Goal: Book appointment/travel/reservation

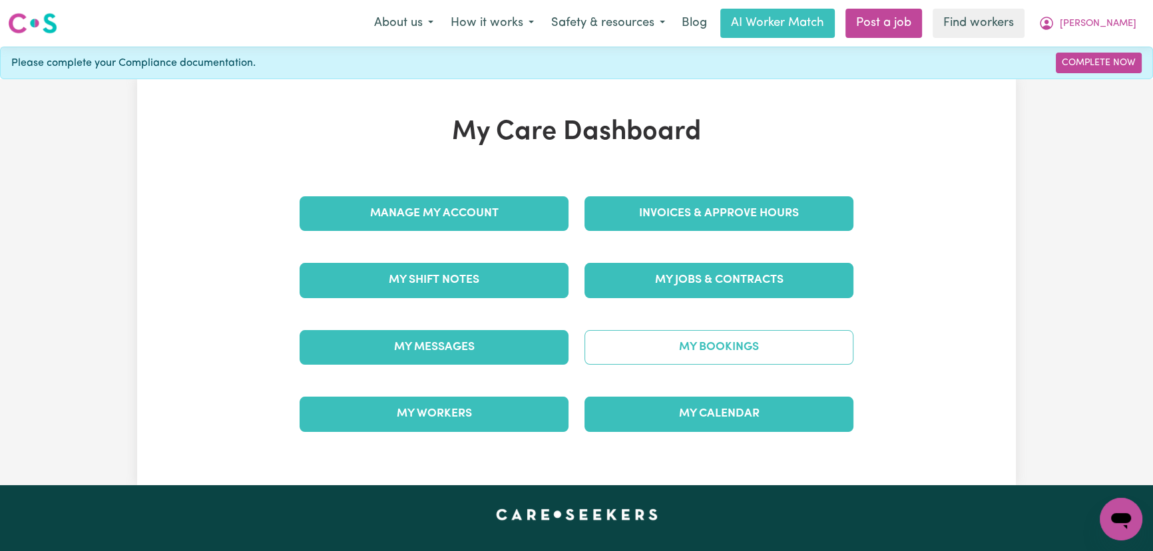
click at [703, 353] on link "My Bookings" at bounding box center [719, 347] width 269 height 35
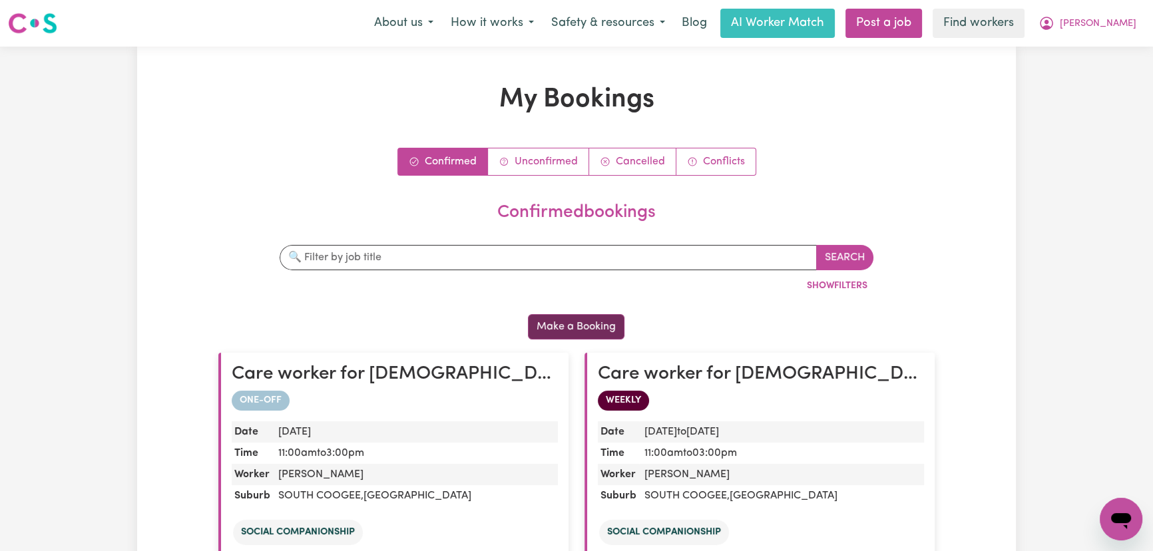
click at [599, 335] on button "Make a Booking" at bounding box center [576, 326] width 97 height 25
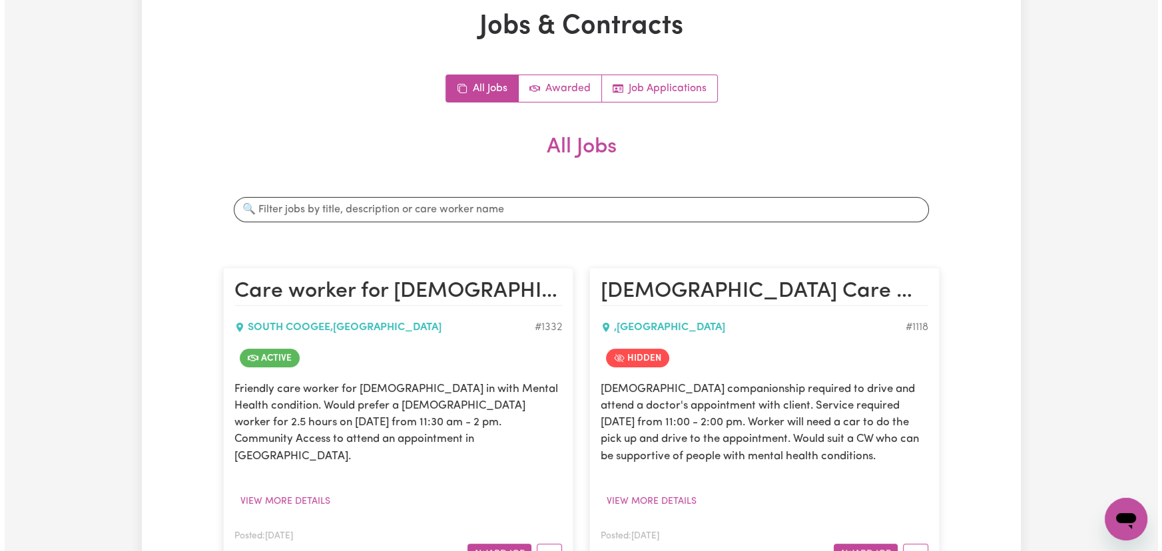
scroll to position [181, 0]
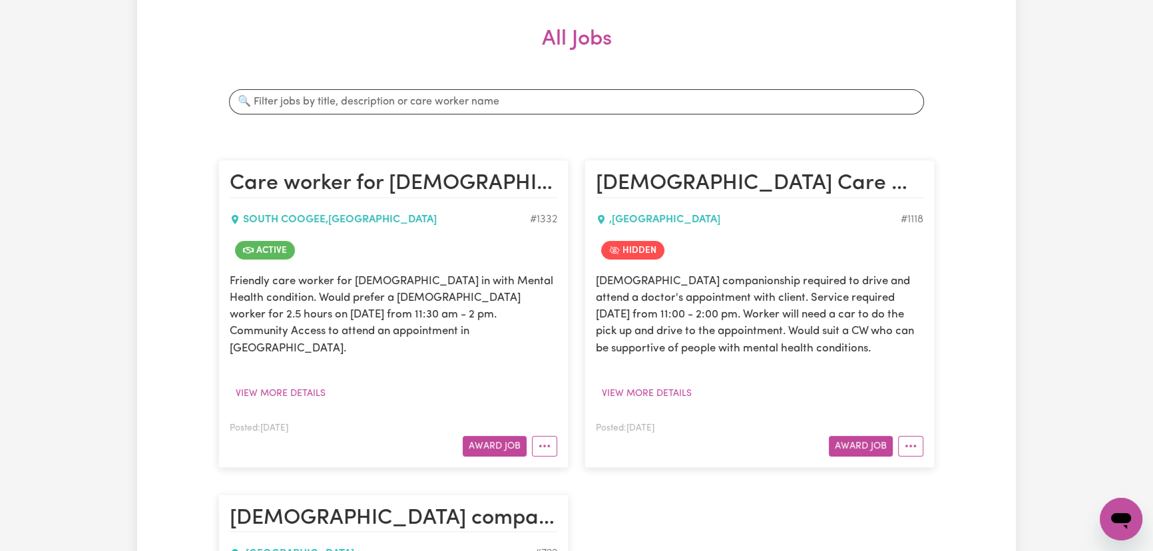
click at [563, 434] on article "Care worker for [DEMOGRAPHIC_DATA] with mental health condition SOUTH COOGEE , …" at bounding box center [393, 314] width 350 height 308
click at [555, 436] on button "More options" at bounding box center [544, 446] width 25 height 21
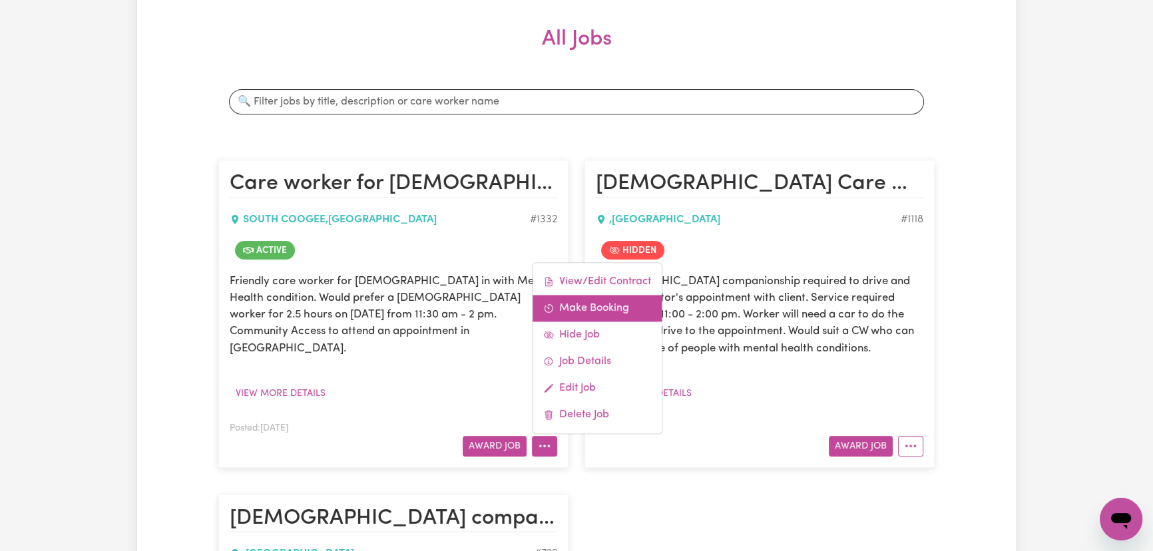
click at [609, 295] on link "Make Booking" at bounding box center [597, 308] width 129 height 27
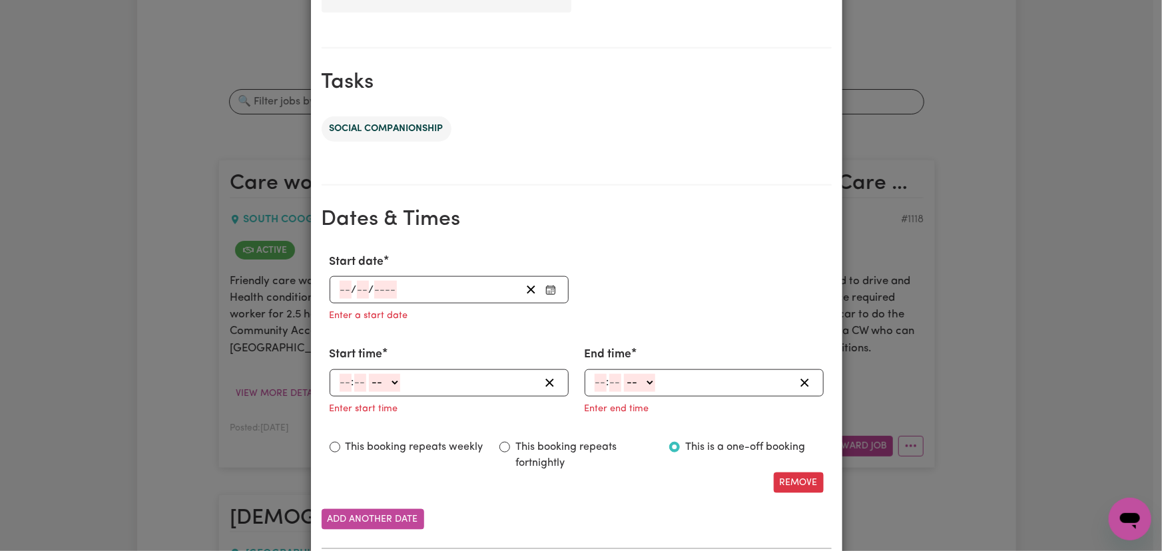
scroll to position [666, 0]
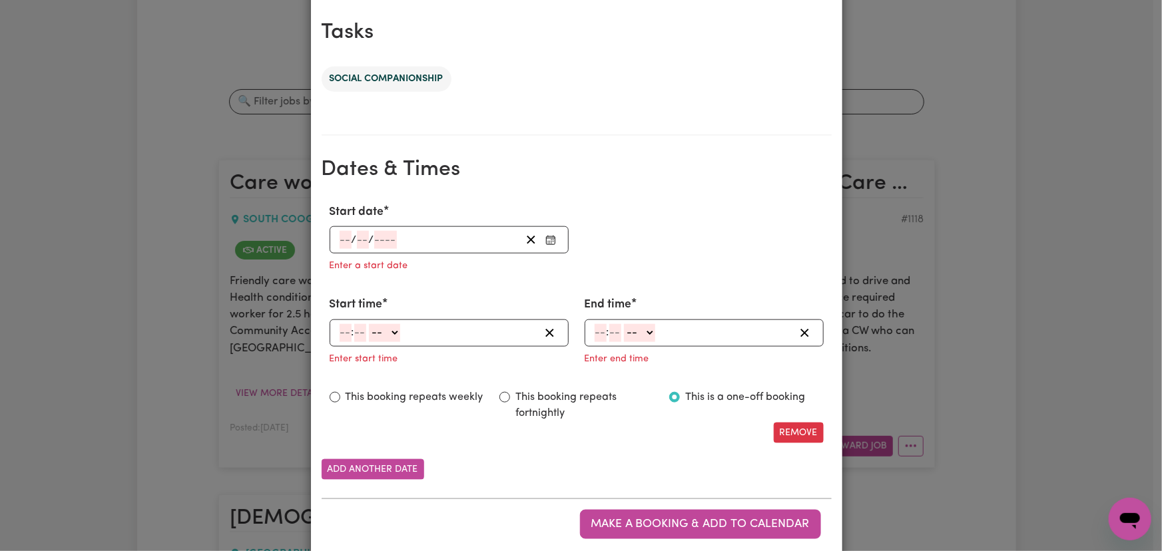
click at [546, 236] on rect "Enter Start date" at bounding box center [550, 240] width 9 height 8
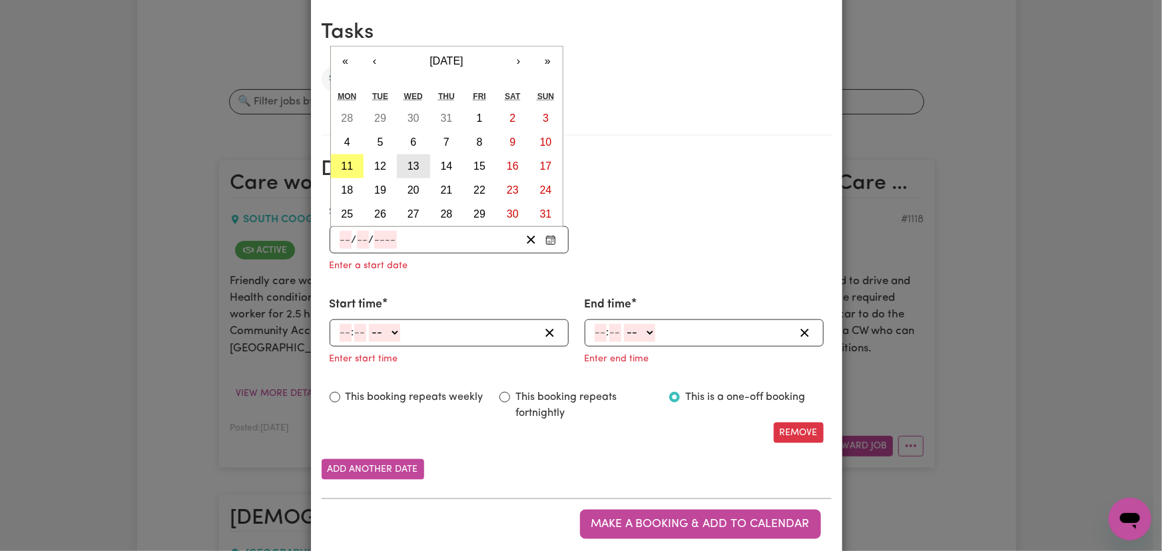
click at [419, 172] on button "13" at bounding box center [413, 166] width 33 height 24
type input "[DATE]"
type input "13"
type input "8"
type input "2025"
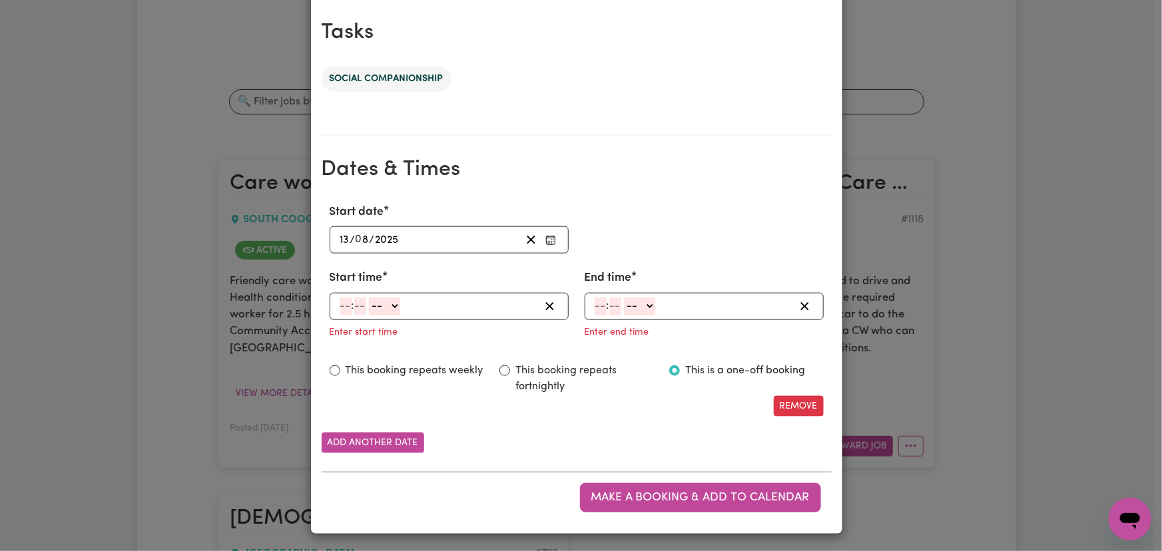
click at [354, 304] on input "number" at bounding box center [360, 307] width 12 height 18
click at [344, 305] on input "number" at bounding box center [346, 307] width 12 height 18
type input "11"
type input "00"
click at [387, 298] on select "-- AM PM" at bounding box center [383, 307] width 31 height 18
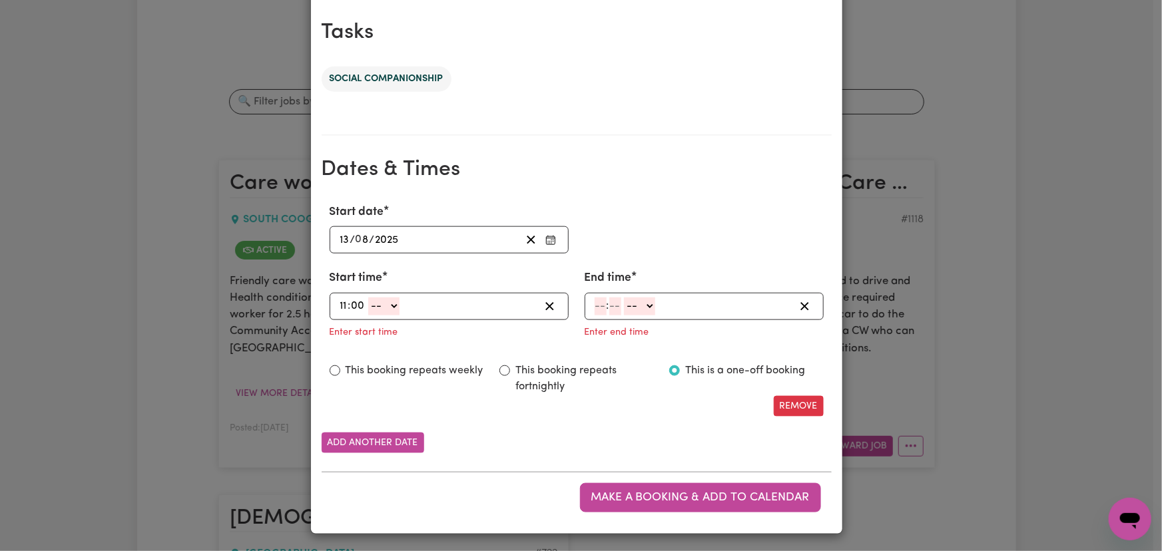
select select "am"
click at [368, 298] on select "-- AM PM" at bounding box center [383, 307] width 31 height 18
type input "11:00"
type input "0"
click at [598, 307] on input "number" at bounding box center [601, 307] width 12 height 18
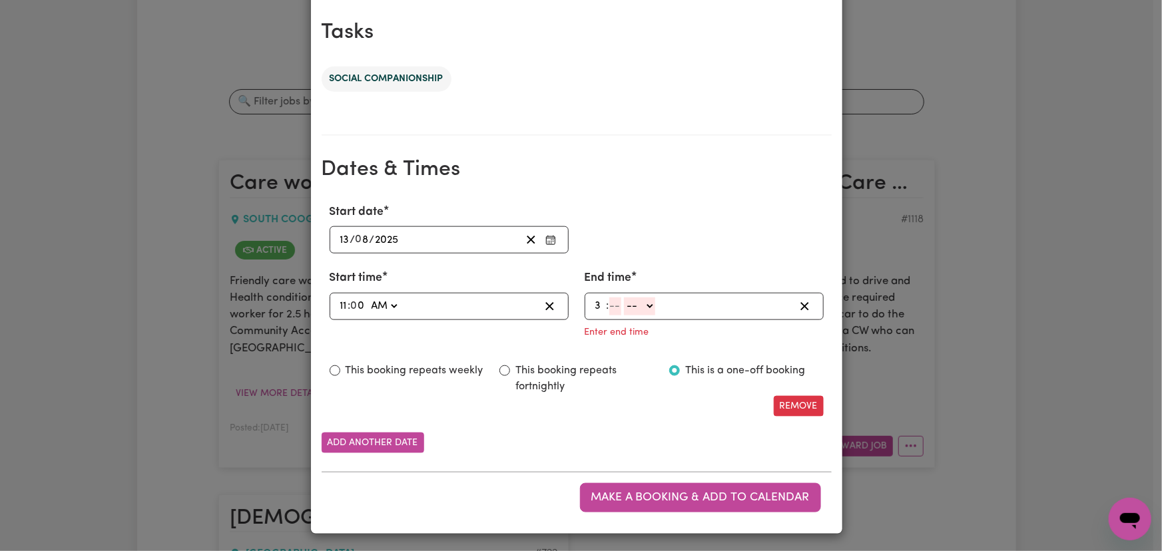
type input "3"
type input "0"
click at [640, 307] on select "-- AM PM" at bounding box center [637, 307] width 31 height 18
select select "pm"
click at [622, 316] on select "-- AM PM" at bounding box center [637, 307] width 31 height 18
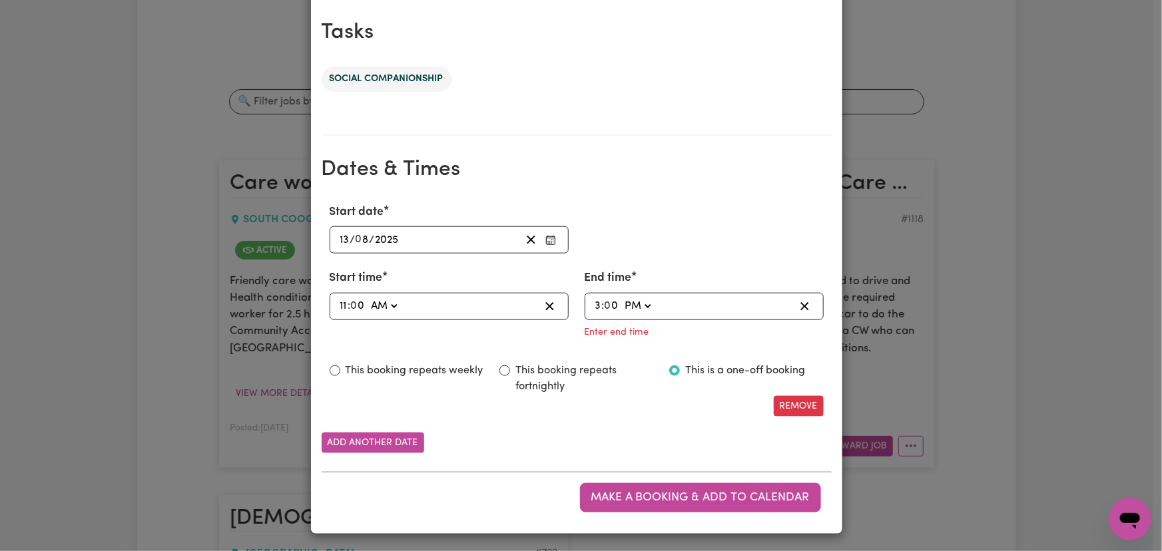
type input "15:00"
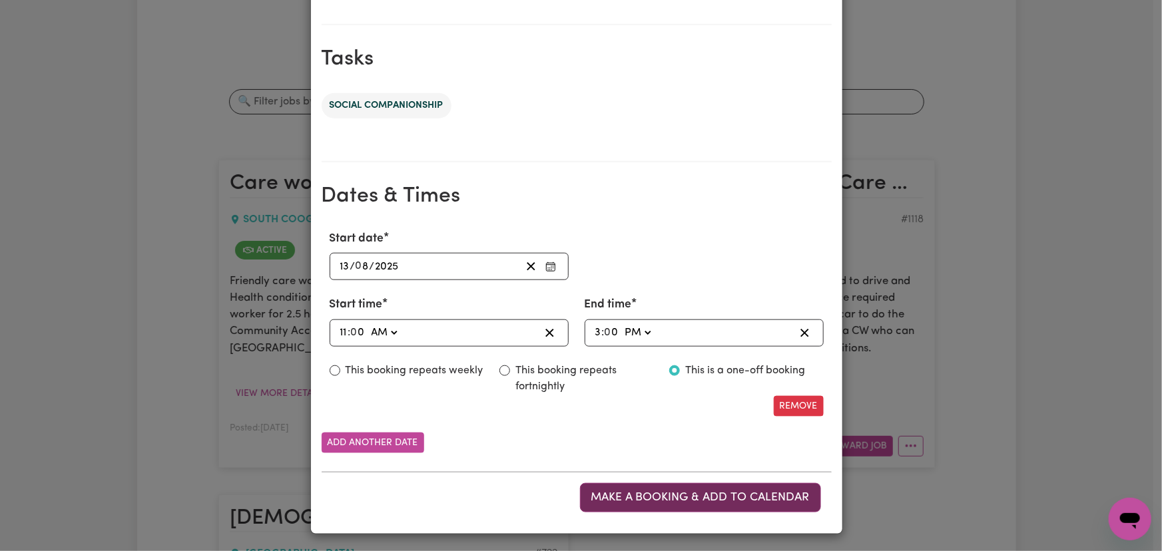
click at [752, 499] on span "Make a booking & add to calendar" at bounding box center [700, 497] width 218 height 11
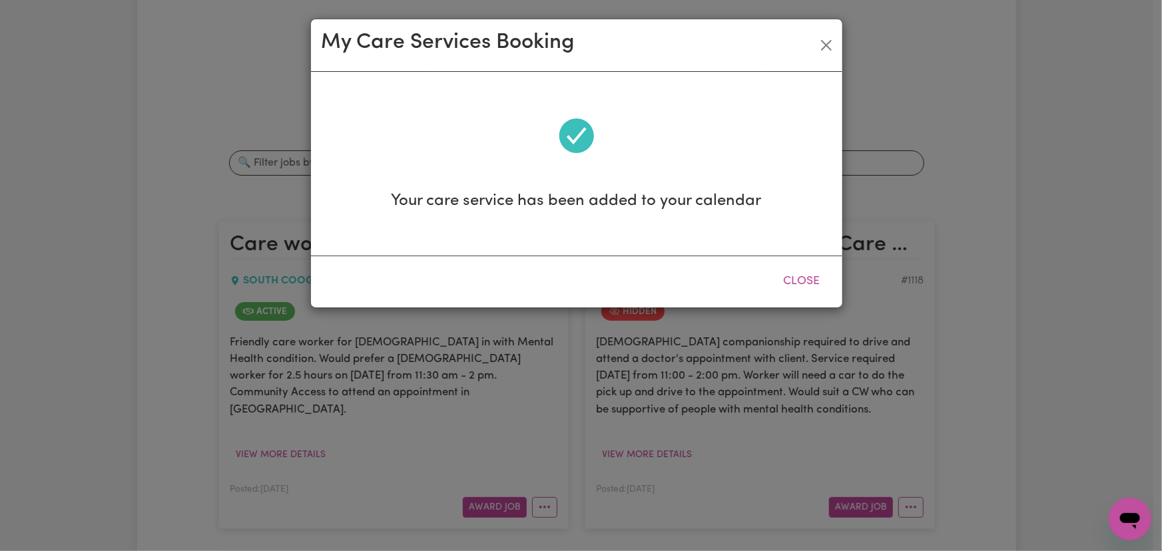
scroll to position [0, 0]
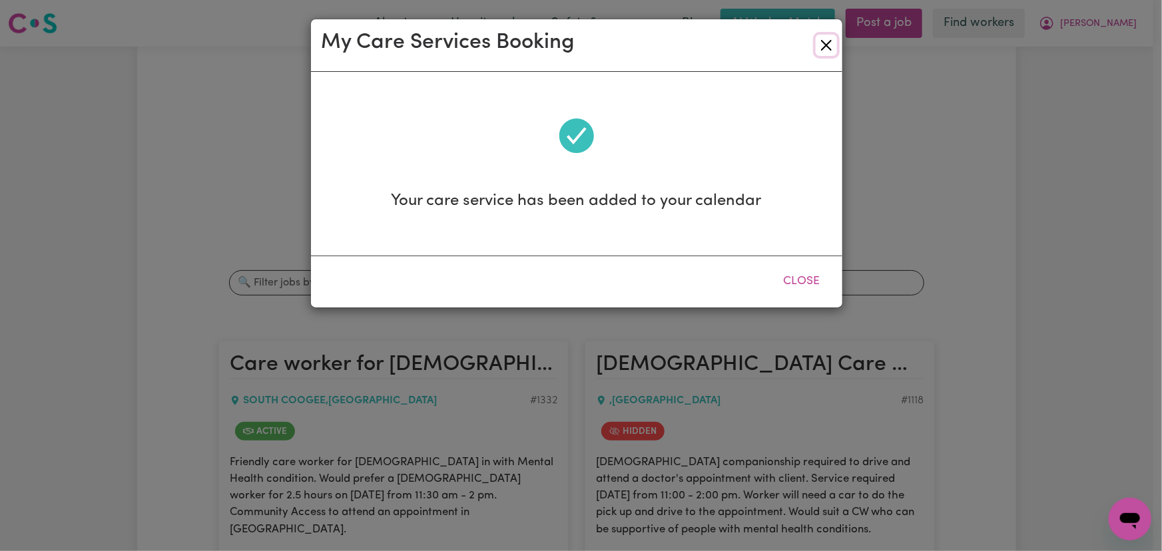
click at [817, 39] on button "Close" at bounding box center [826, 45] width 21 height 21
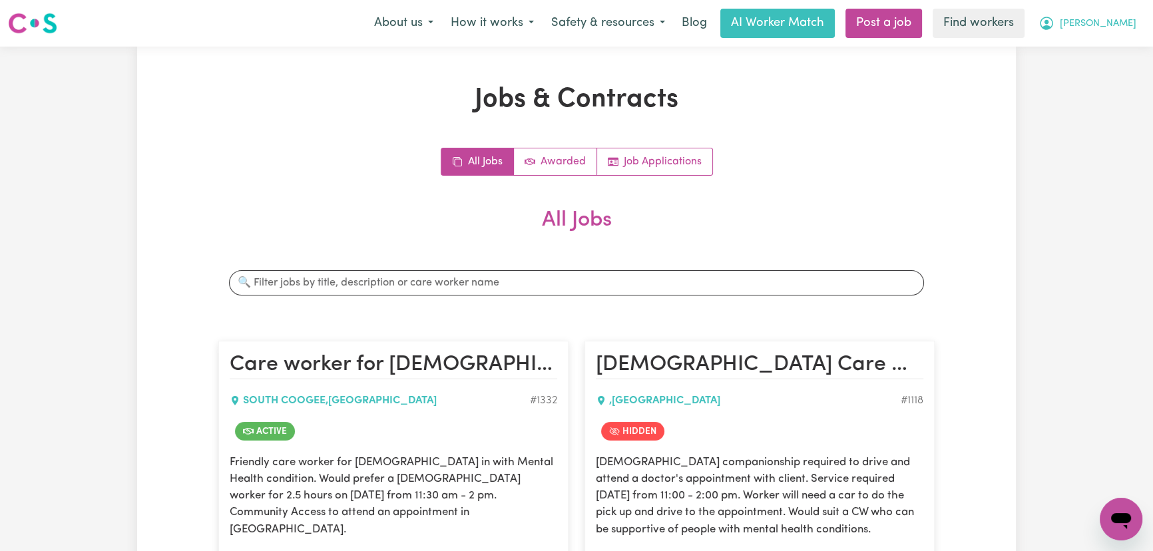
click at [1130, 19] on span "[PERSON_NAME]" at bounding box center [1098, 24] width 77 height 15
click at [1125, 68] on link "Logout" at bounding box center [1091, 76] width 105 height 25
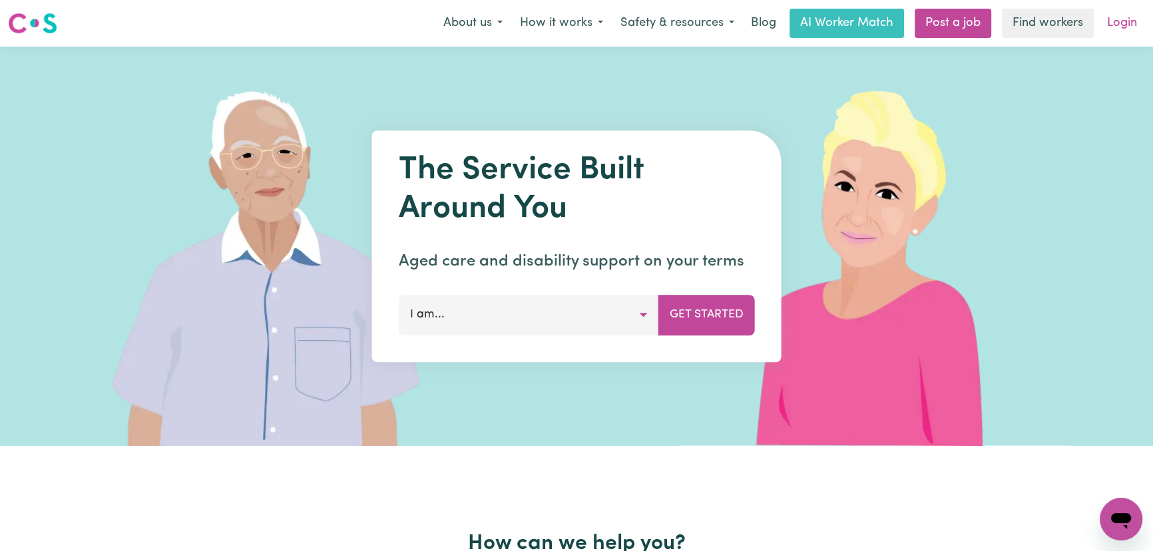
click at [1131, 23] on link "Login" at bounding box center [1122, 23] width 46 height 29
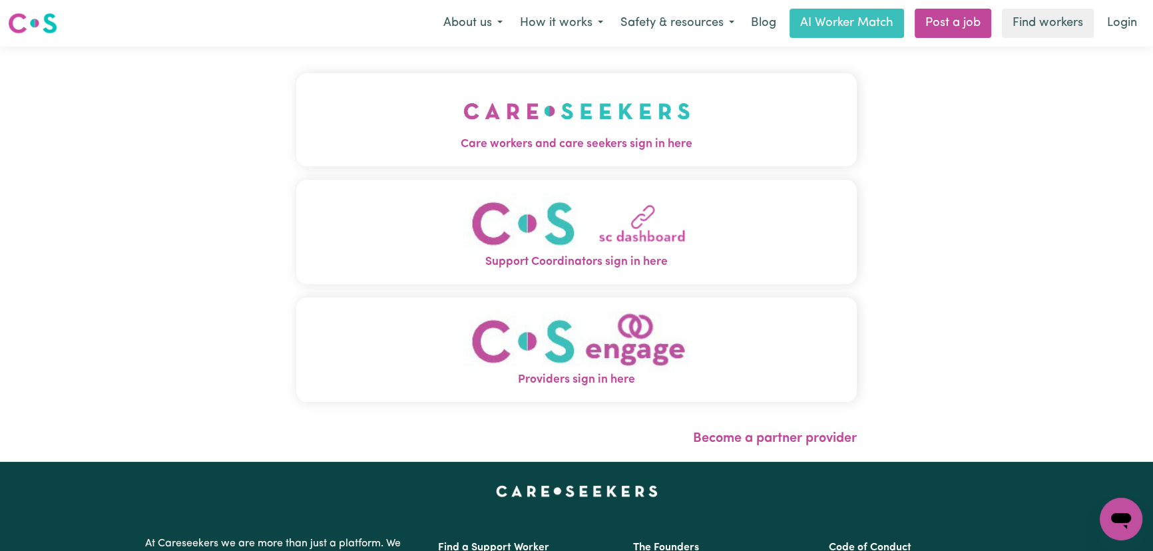
click at [426, 158] on button "Care workers and care seekers sign in here" at bounding box center [576, 119] width 561 height 93
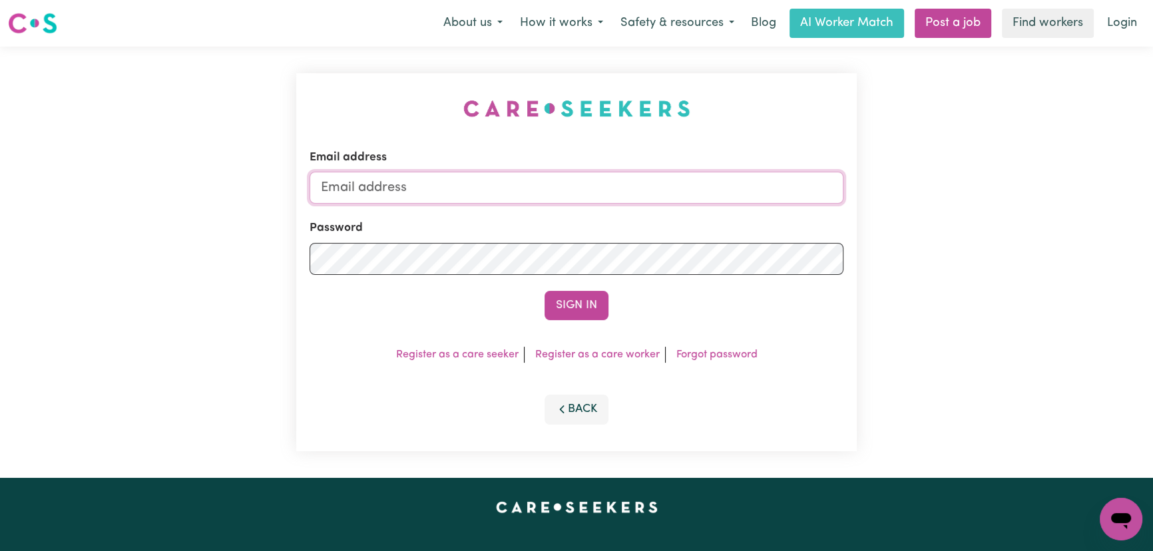
type input "[PERSON_NAME][EMAIL_ADDRESS][DOMAIN_NAME]"
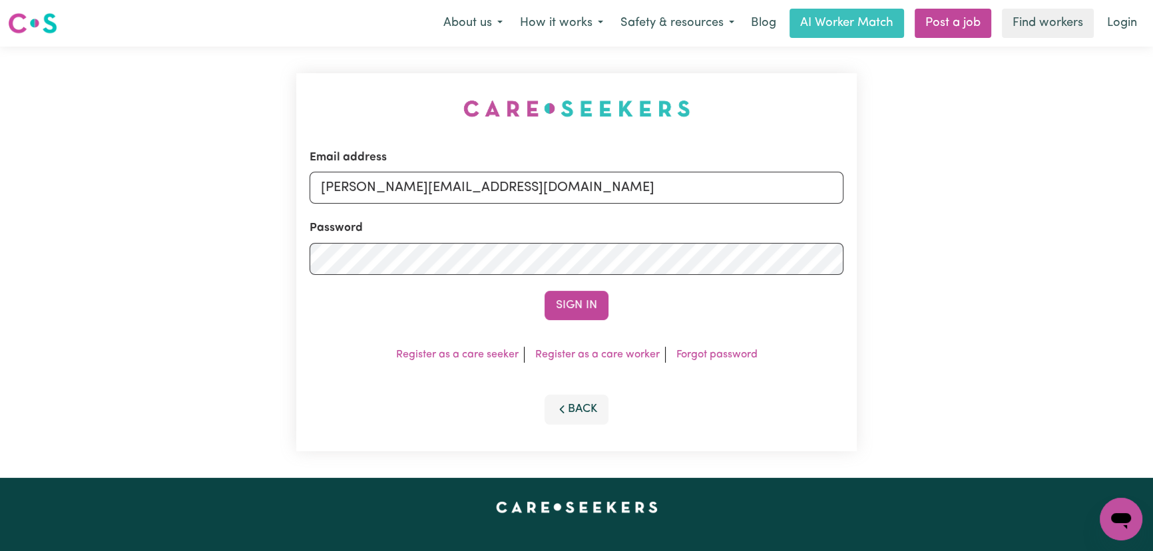
click at [582, 331] on div "Email address [PERSON_NAME][EMAIL_ADDRESS][DOMAIN_NAME] Password Sign In Regist…" at bounding box center [576, 262] width 561 height 378
click at [585, 306] on button "Sign In" at bounding box center [577, 305] width 64 height 29
